Goal: Complete application form

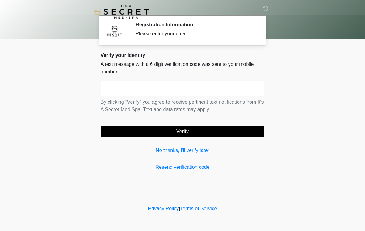
click at [216, 85] on input "text" at bounding box center [183, 88] width 164 height 15
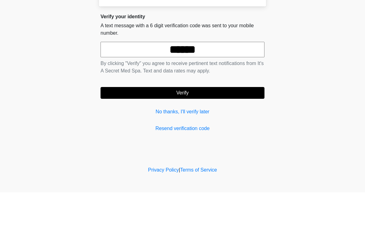
type input "******"
click at [211, 126] on button "Verify" at bounding box center [183, 132] width 164 height 12
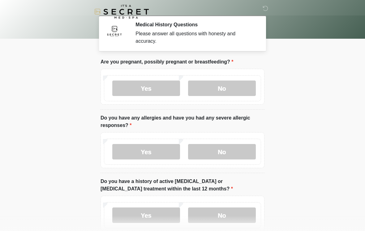
click at [231, 87] on label "No" at bounding box center [222, 88] width 68 height 15
click at [220, 146] on label "No" at bounding box center [222, 151] width 68 height 15
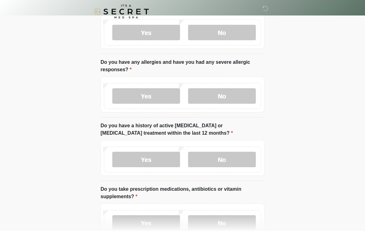
click at [246, 160] on label "No" at bounding box center [222, 159] width 68 height 15
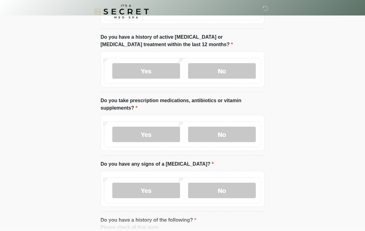
scroll to position [144, 0]
click at [248, 134] on label "No" at bounding box center [222, 134] width 68 height 15
click at [237, 192] on label "No" at bounding box center [222, 190] width 68 height 15
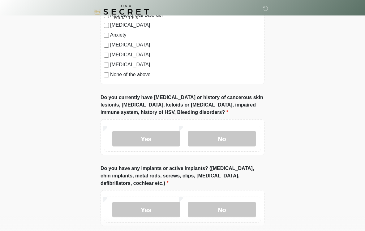
scroll to position [421, 0]
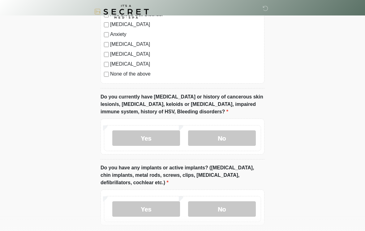
click at [246, 141] on label "No" at bounding box center [222, 137] width 68 height 15
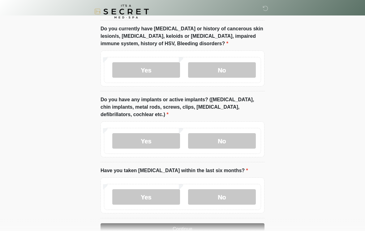
scroll to position [489, 0]
click at [244, 140] on label "No" at bounding box center [222, 140] width 68 height 15
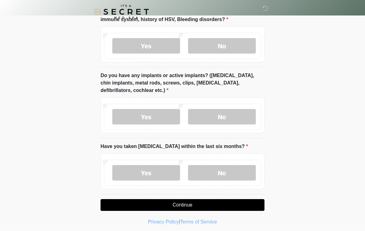
scroll to position [513, 0]
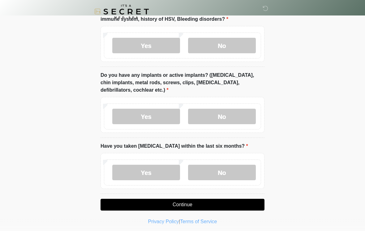
click at [245, 172] on label "No" at bounding box center [222, 172] width 68 height 15
click at [231, 201] on button "Continue" at bounding box center [183, 205] width 164 height 12
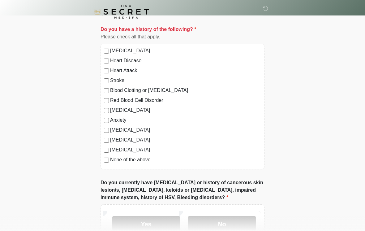
click at [148, 161] on label "None of the above" at bounding box center [185, 159] width 151 height 7
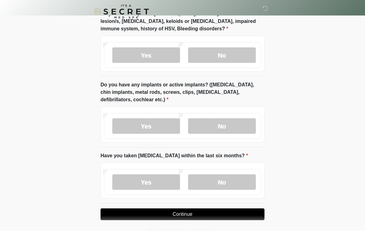
scroll to position [516, 0]
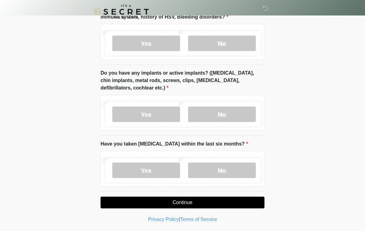
click at [220, 201] on button "Continue" at bounding box center [183, 203] width 164 height 12
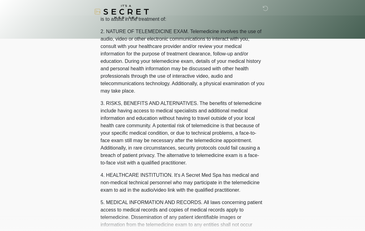
scroll to position [0, 0]
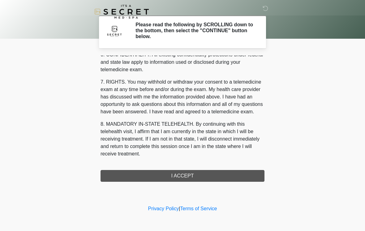
click at [219, 175] on div "1. PURPOSE. The purpose of this form is to obtain your consent for a telemedici…" at bounding box center [183, 118] width 164 height 126
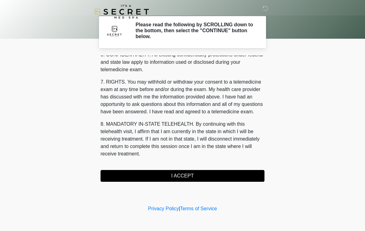
click at [219, 176] on button "I ACCEPT" at bounding box center [183, 176] width 164 height 12
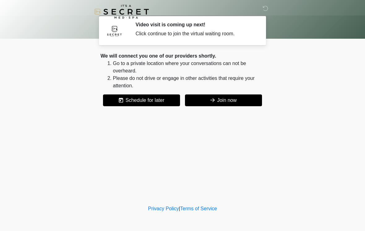
click at [216, 101] on button "Join now" at bounding box center [223, 100] width 77 height 12
